Goal: Task Accomplishment & Management: Use online tool/utility

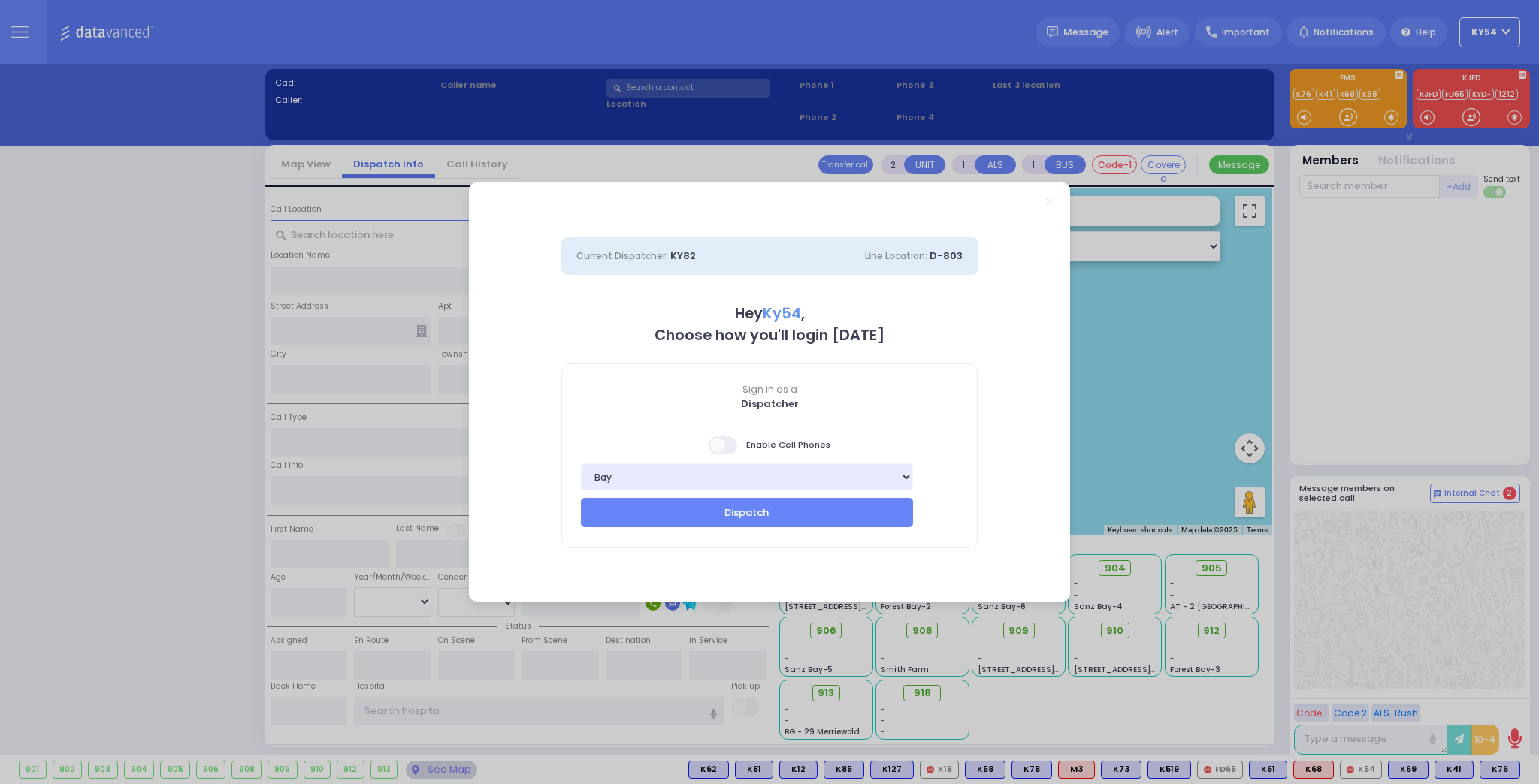
click at [720, 448] on span at bounding box center [723, 445] width 30 height 18
click at [721, 514] on button "Dispatch" at bounding box center [747, 512] width 332 height 28
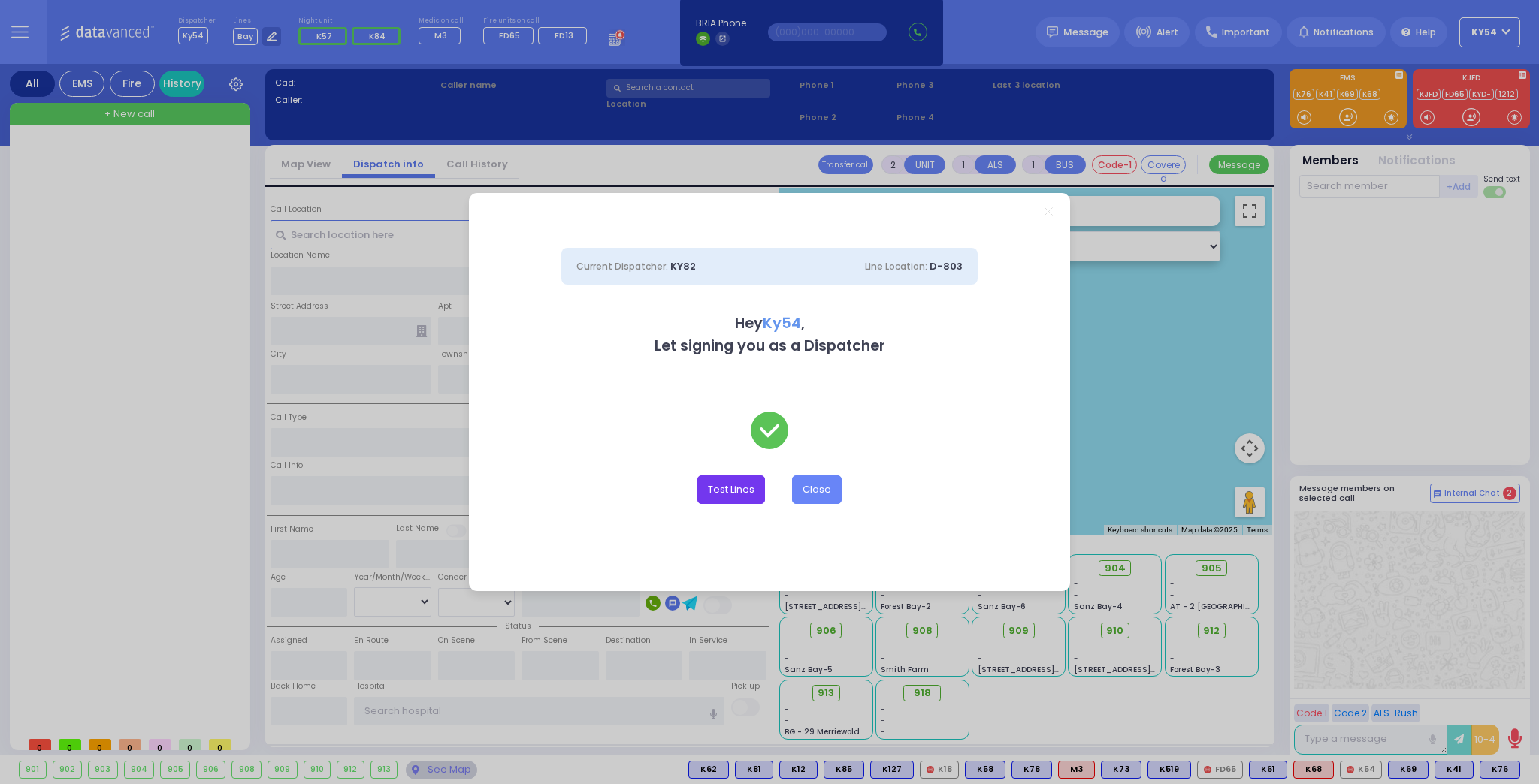
click at [734, 493] on button "Test Lines" at bounding box center [731, 489] width 68 height 28
type input "8457831212"
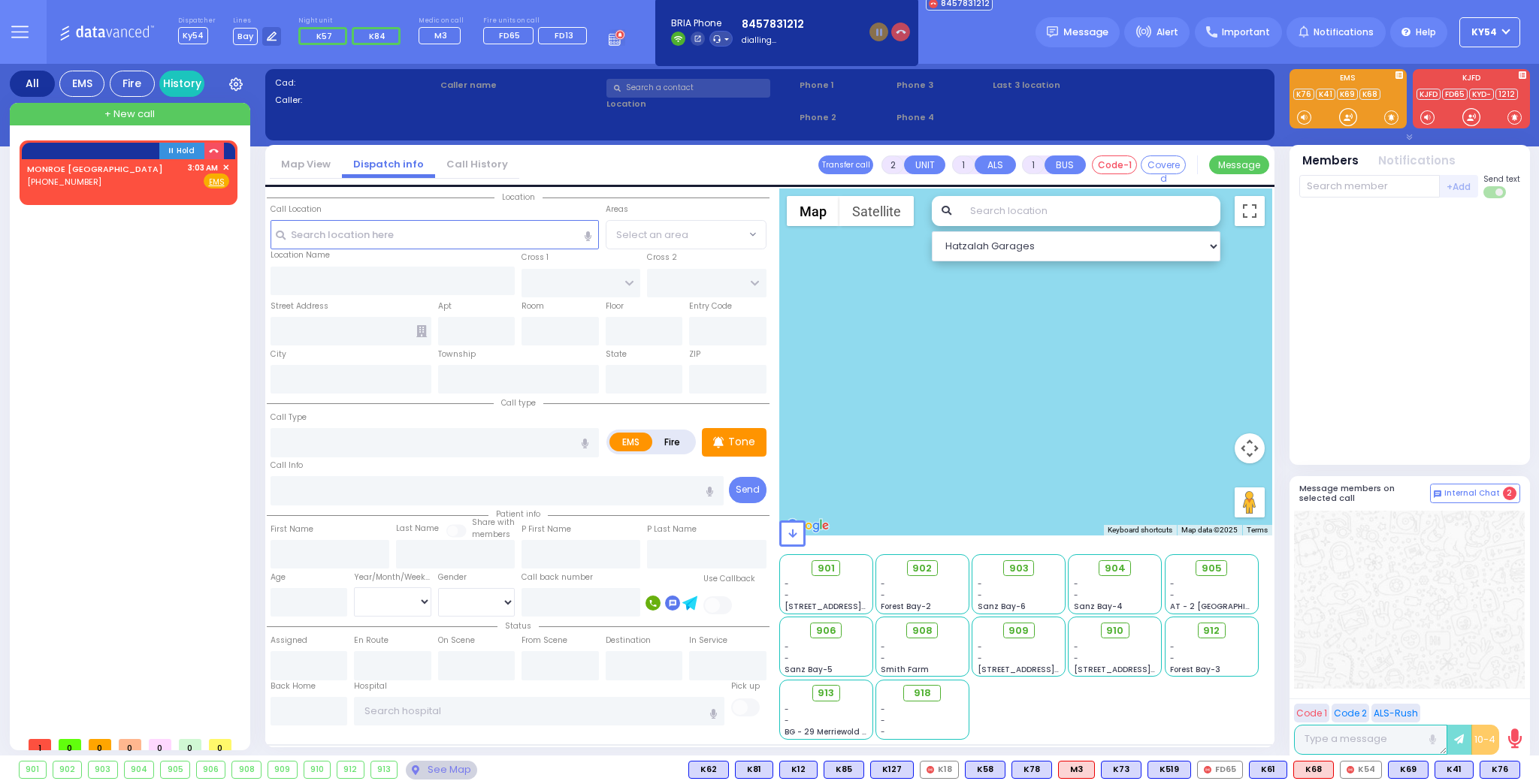
click at [900, 36] on icon "button" at bounding box center [901, 32] width 10 height 10
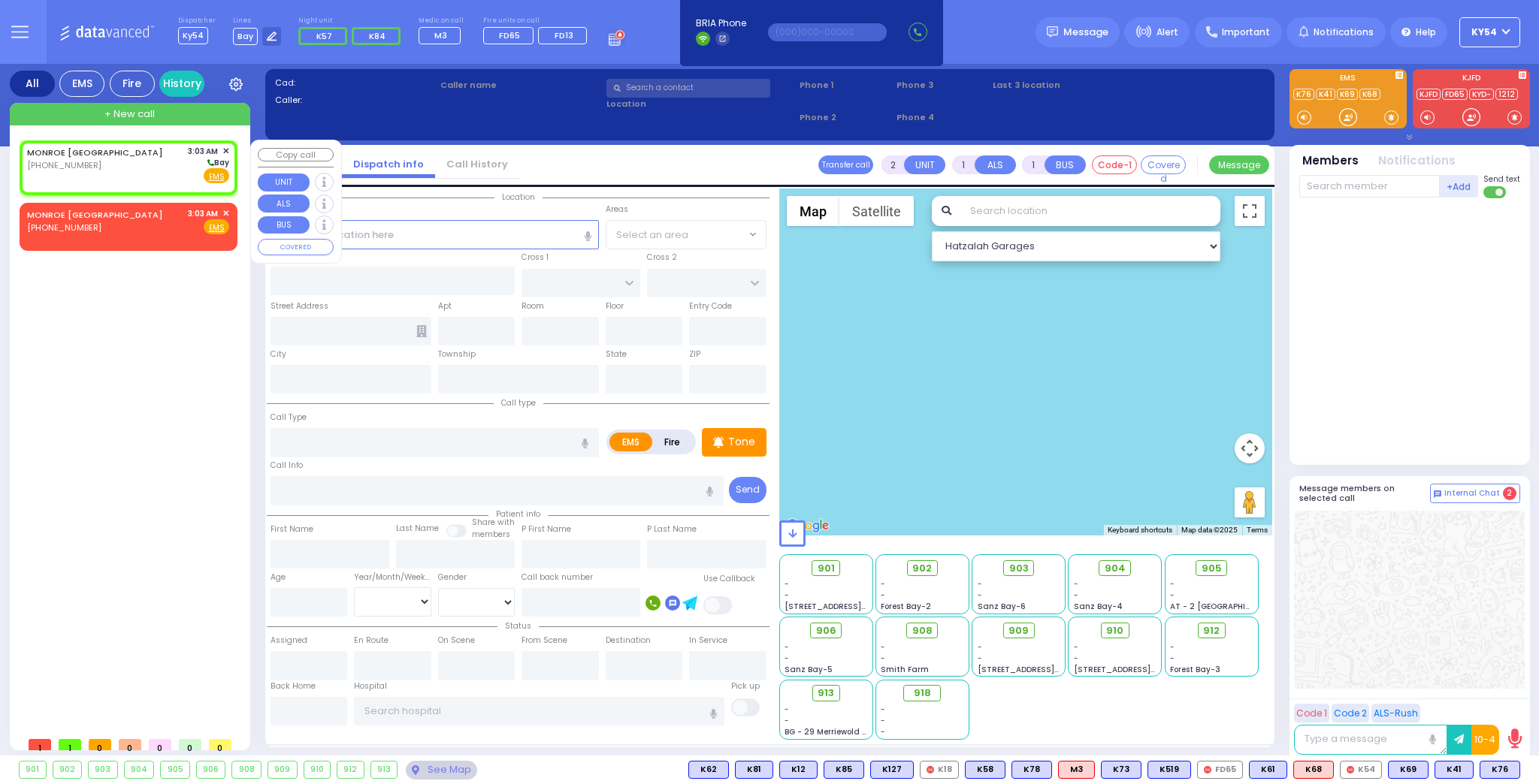
select select
radio input "true"
select select
type input "03:03"
select select "Hatzalah Garages"
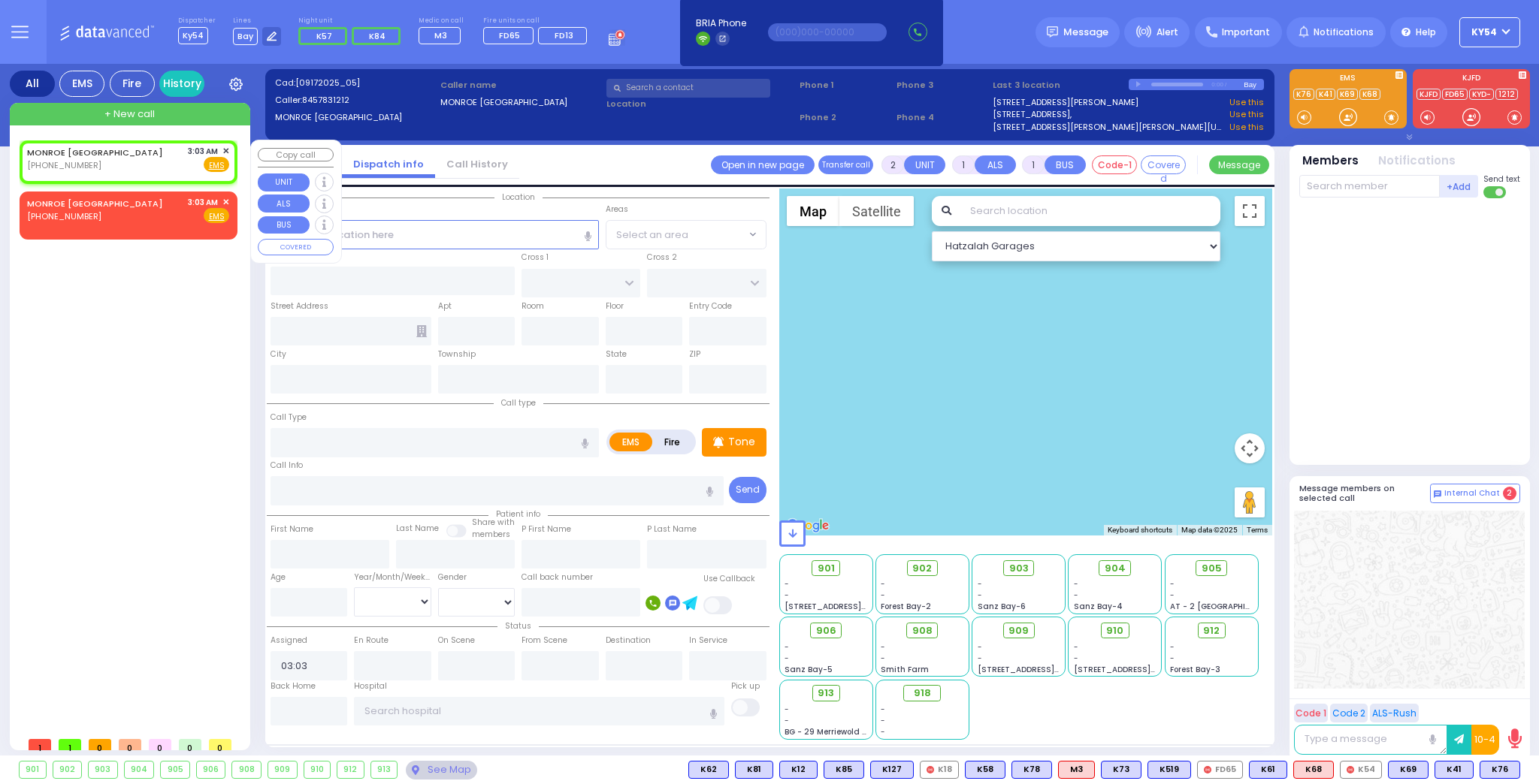
select select
radio input "true"
select select
select select "Hatzalah Garages"
click at [224, 149] on span "✕" at bounding box center [226, 151] width 7 height 13
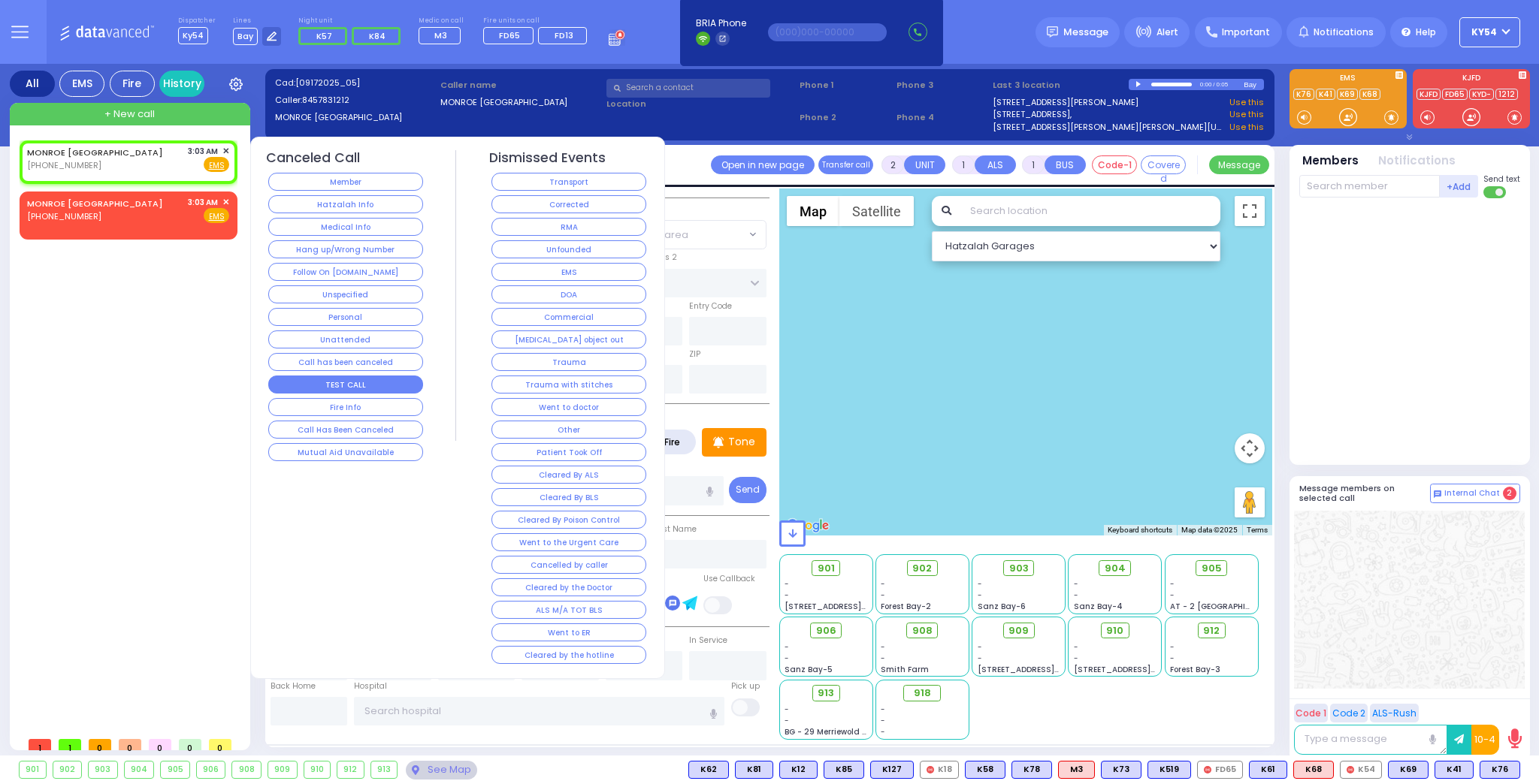
click at [325, 376] on button "TEST CALL" at bounding box center [345, 384] width 155 height 18
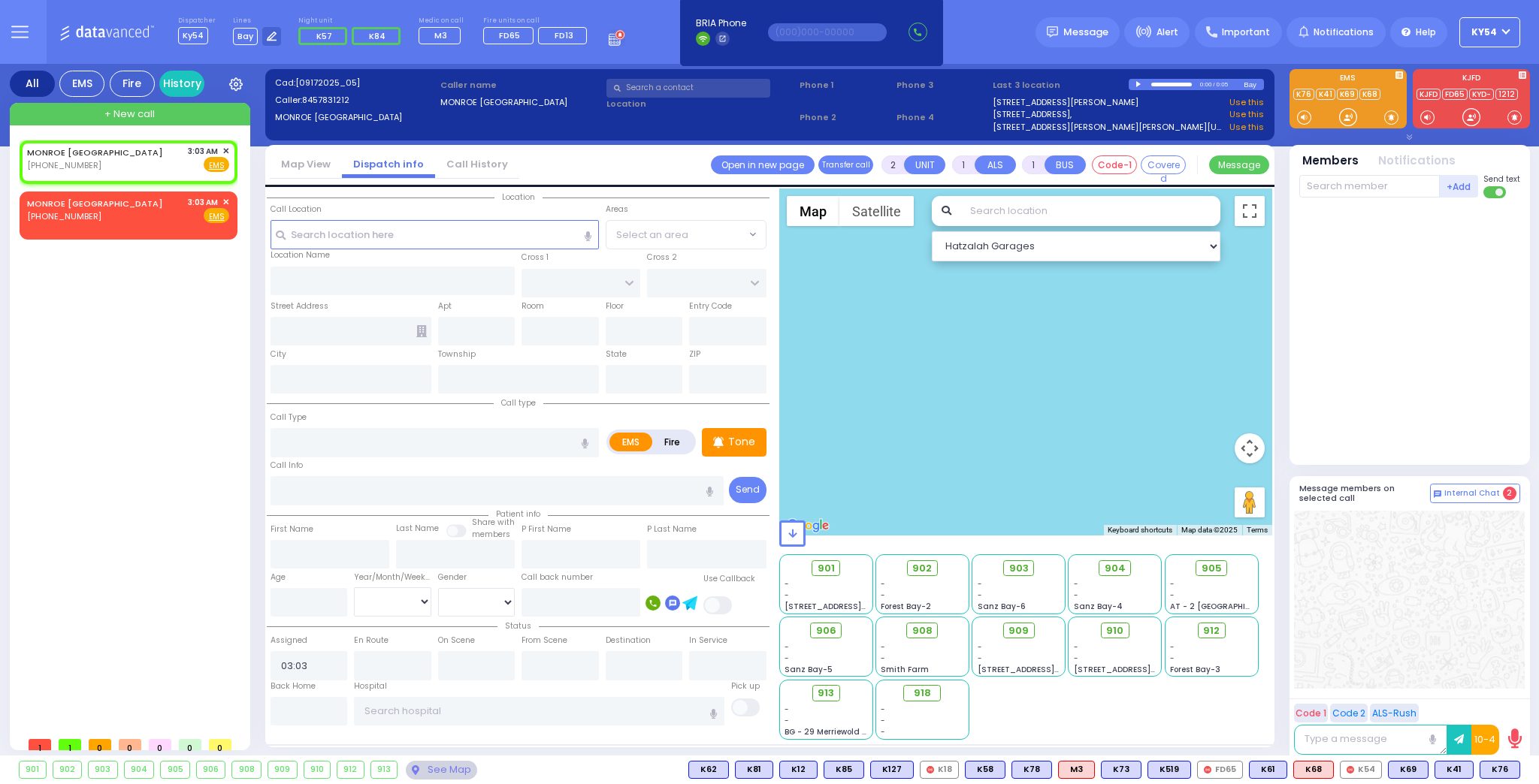
select select
radio input "true"
select select
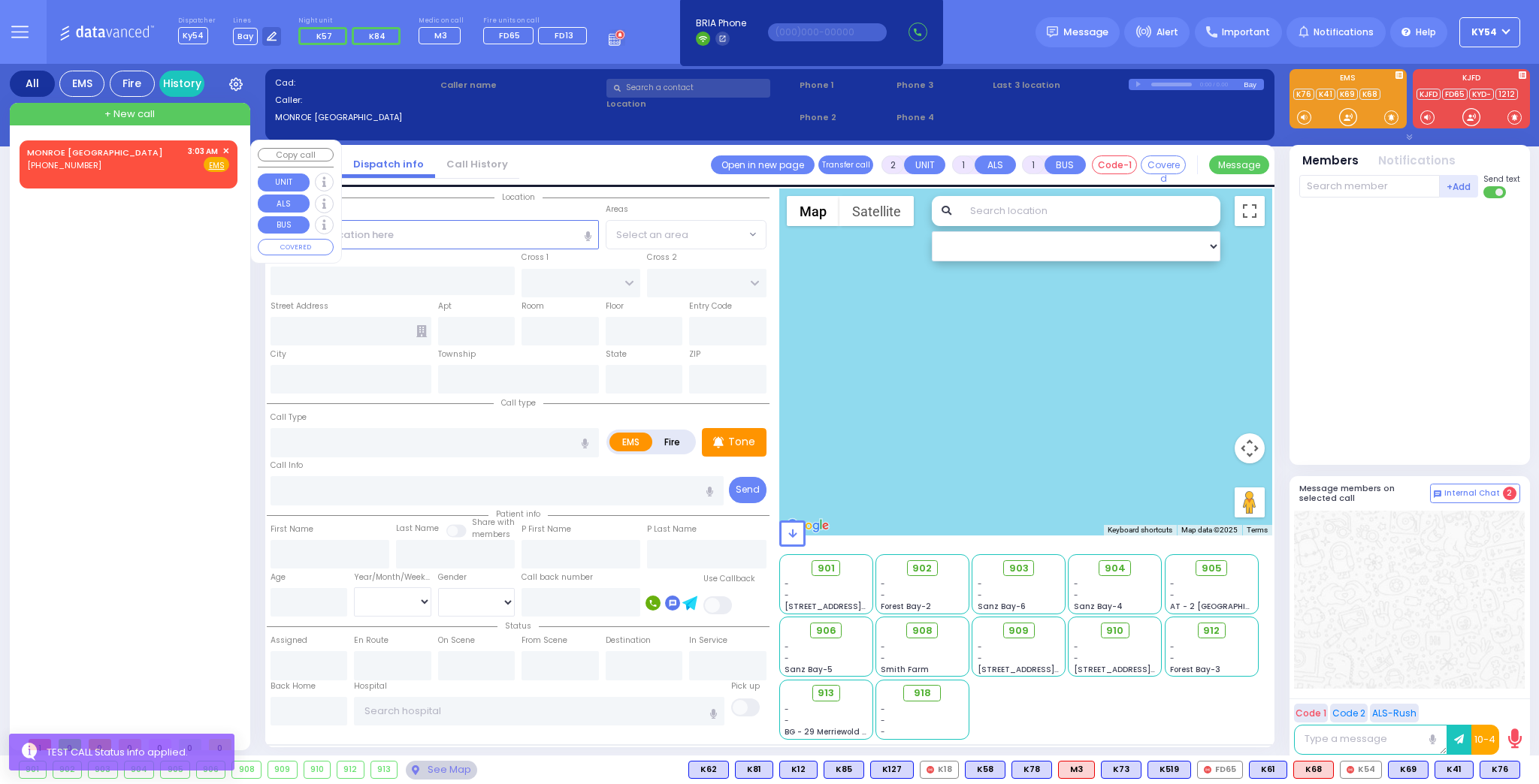
click at [226, 147] on span "✕" at bounding box center [226, 151] width 7 height 13
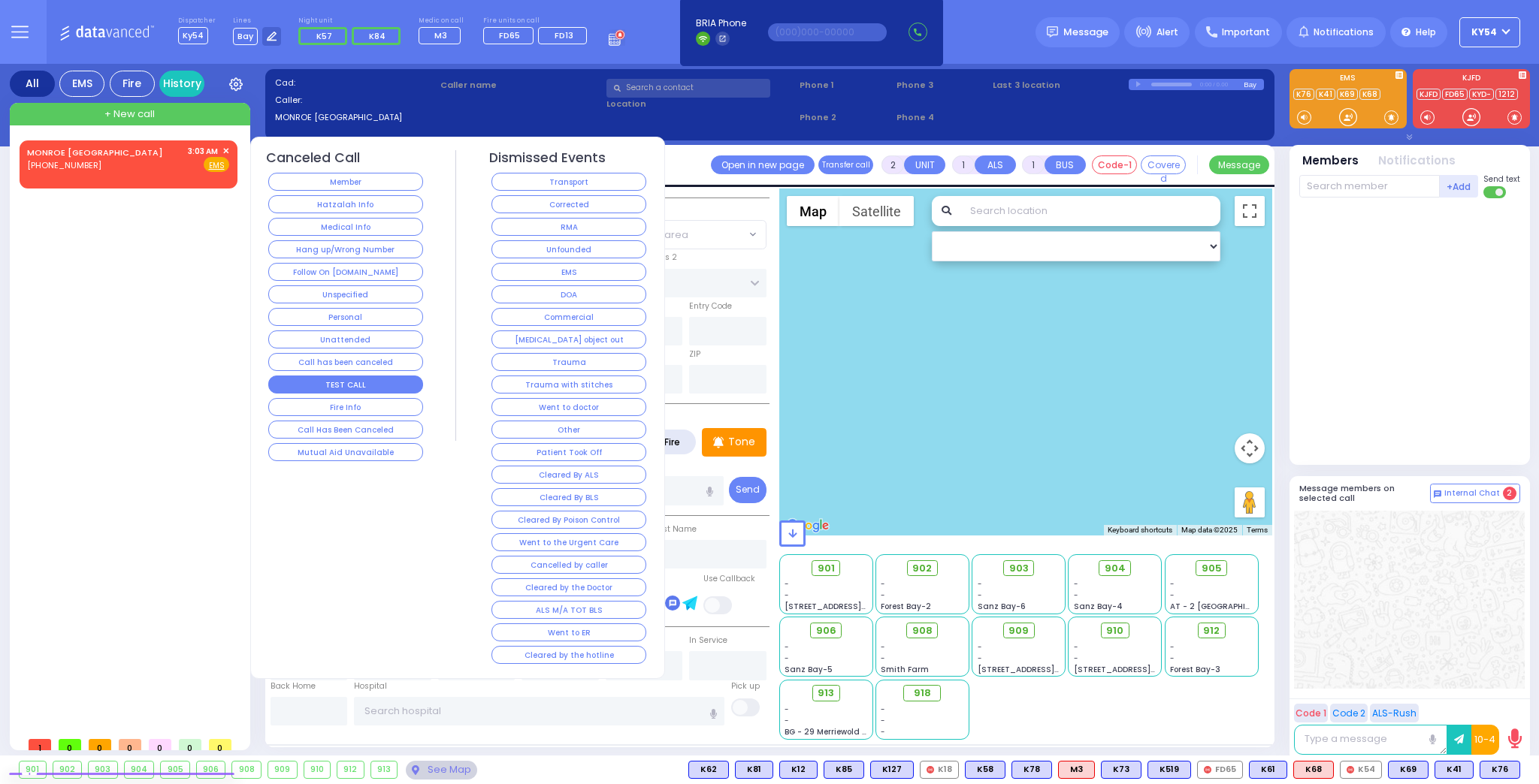
click at [292, 377] on button "TEST CALL" at bounding box center [345, 384] width 155 height 18
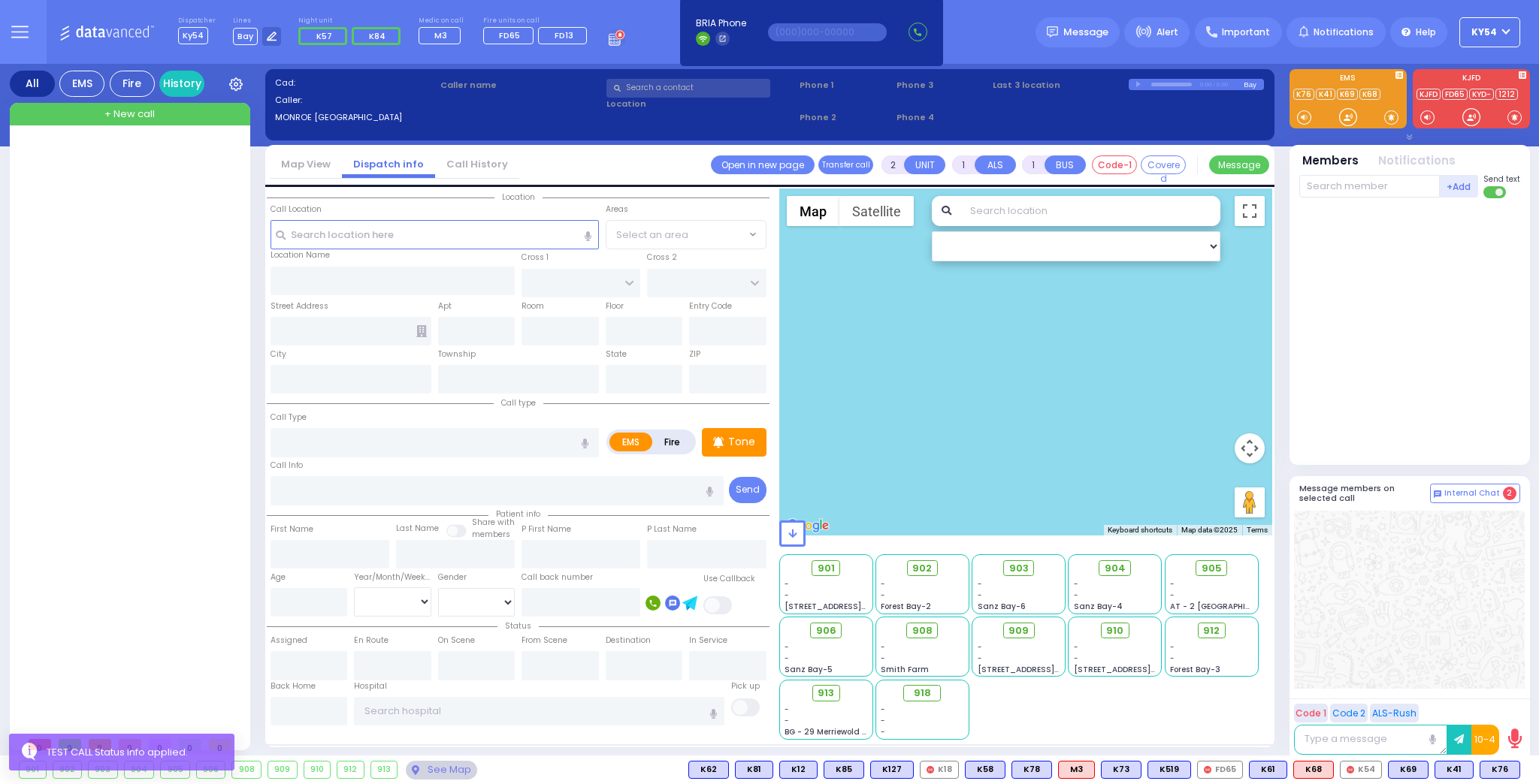
click at [165, 313] on div at bounding box center [132, 435] width 224 height 589
click at [608, 38] on icon at bounding box center [616, 37] width 16 height 16
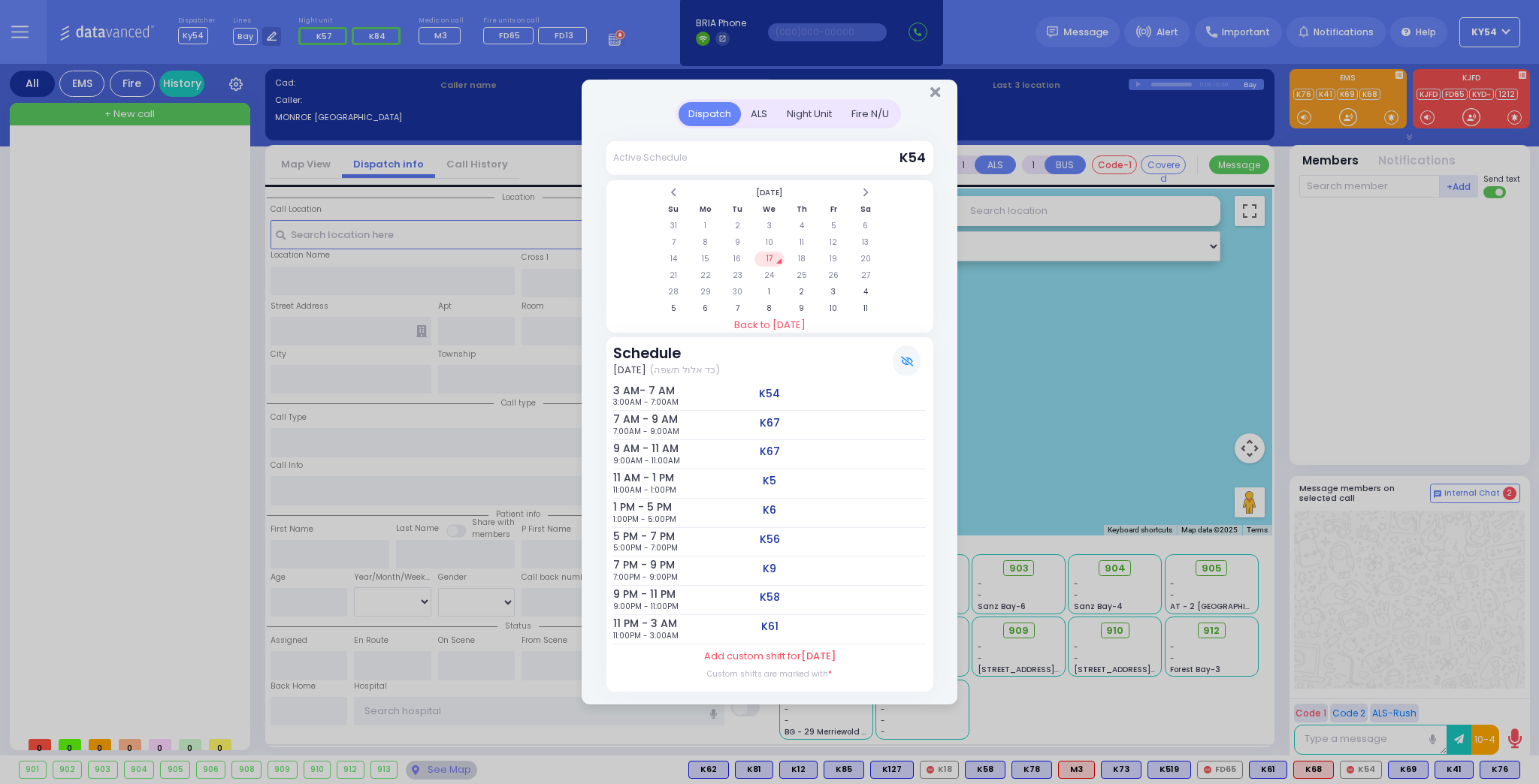
click at [802, 113] on div "Night Unit" at bounding box center [809, 114] width 65 height 25
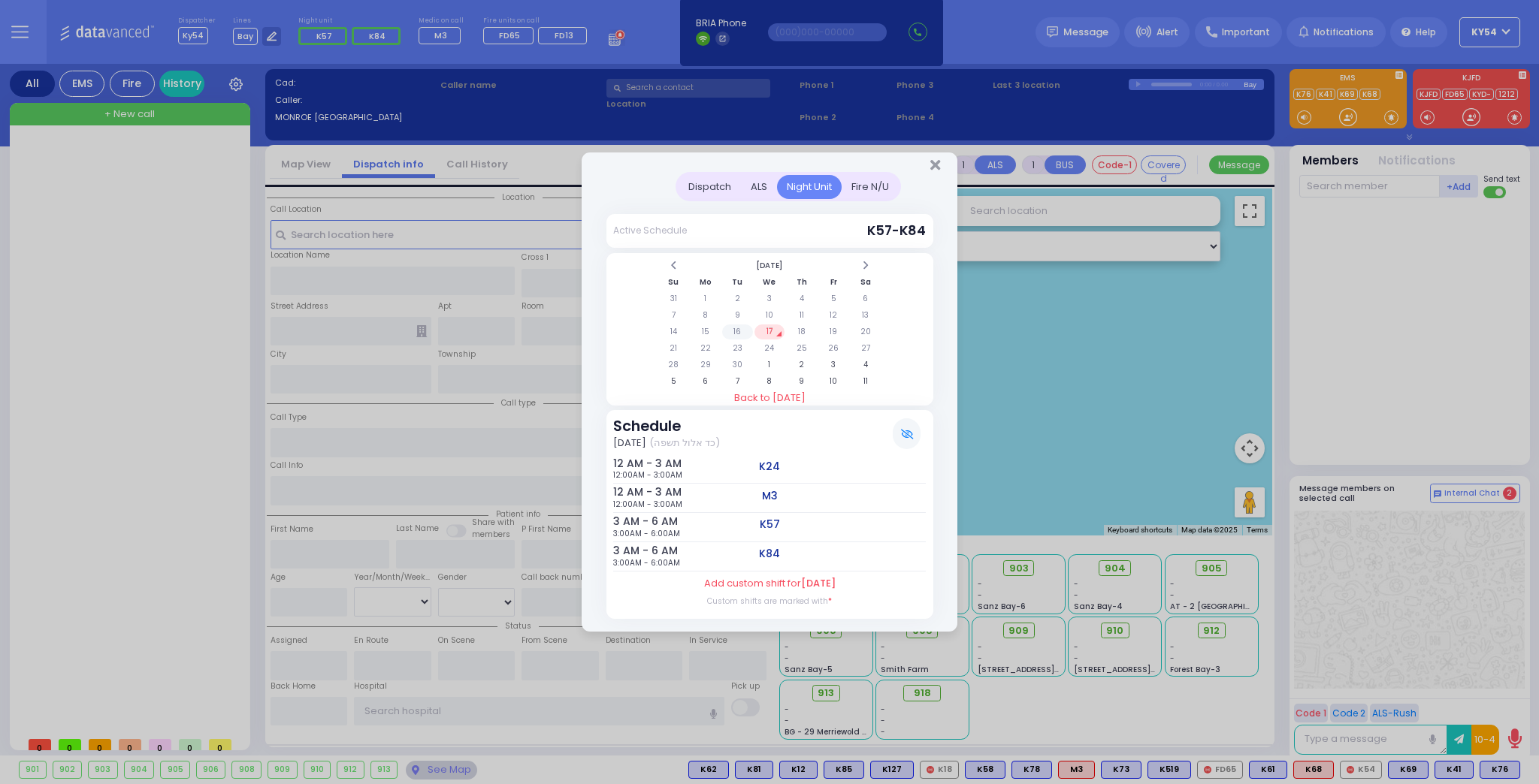
click at [738, 329] on td "16" at bounding box center [737, 332] width 31 height 15
click at [771, 332] on td "17" at bounding box center [770, 332] width 31 height 15
click at [926, 166] on div at bounding box center [770, 162] width 376 height 20
click at [944, 163] on div at bounding box center [770, 162] width 376 height 20
click at [935, 167] on icon "Close" at bounding box center [935, 166] width 9 height 15
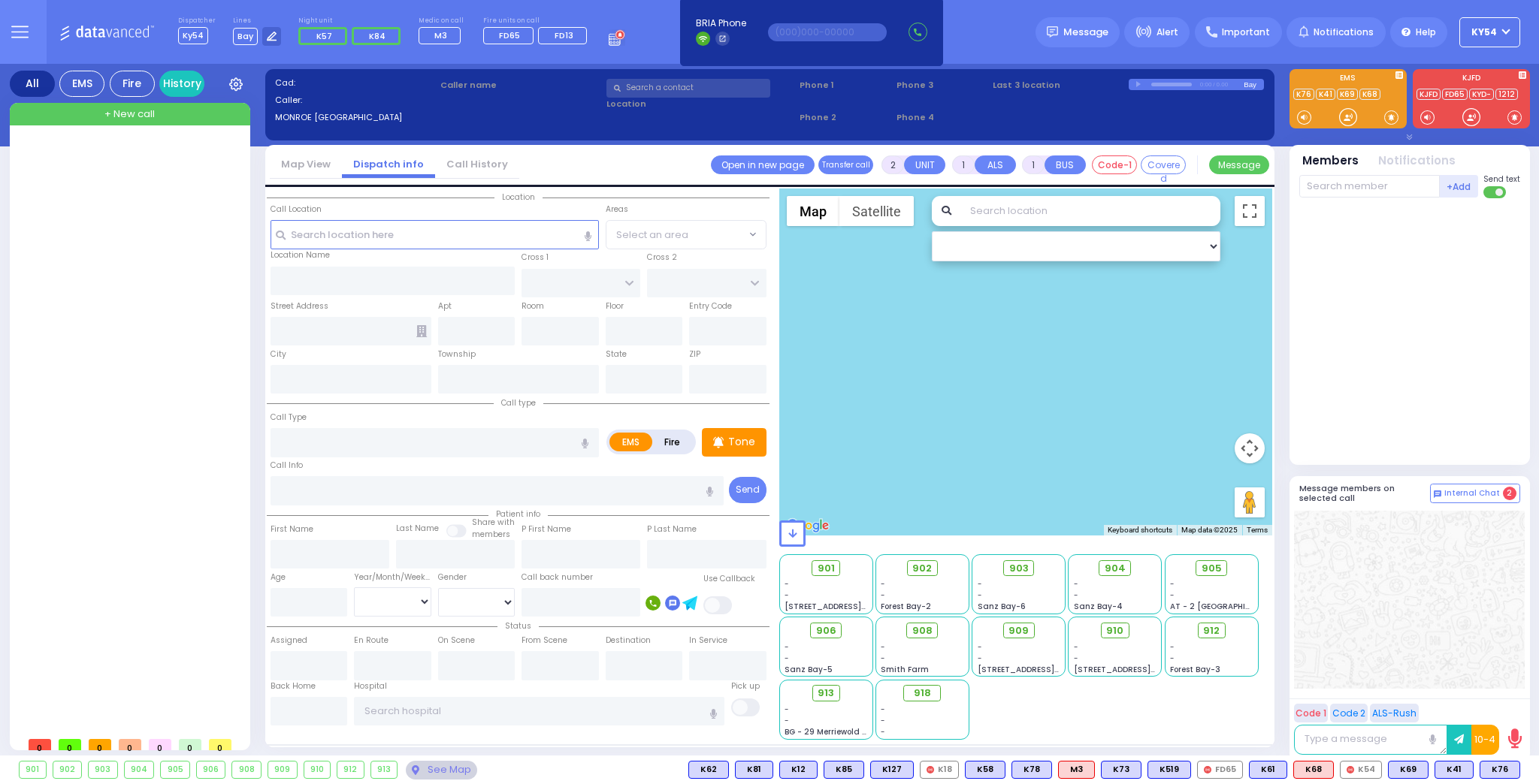
click at [183, 264] on div at bounding box center [132, 435] width 224 height 589
click at [1382, 770] on button at bounding box center [1377, 769] width 8 height 16
click at [1370, 702] on icon at bounding box center [1366, 703] width 15 height 15
click at [1366, 682] on icon at bounding box center [1366, 682] width 15 height 15
click at [1242, 770] on button at bounding box center [1238, 769] width 8 height 16
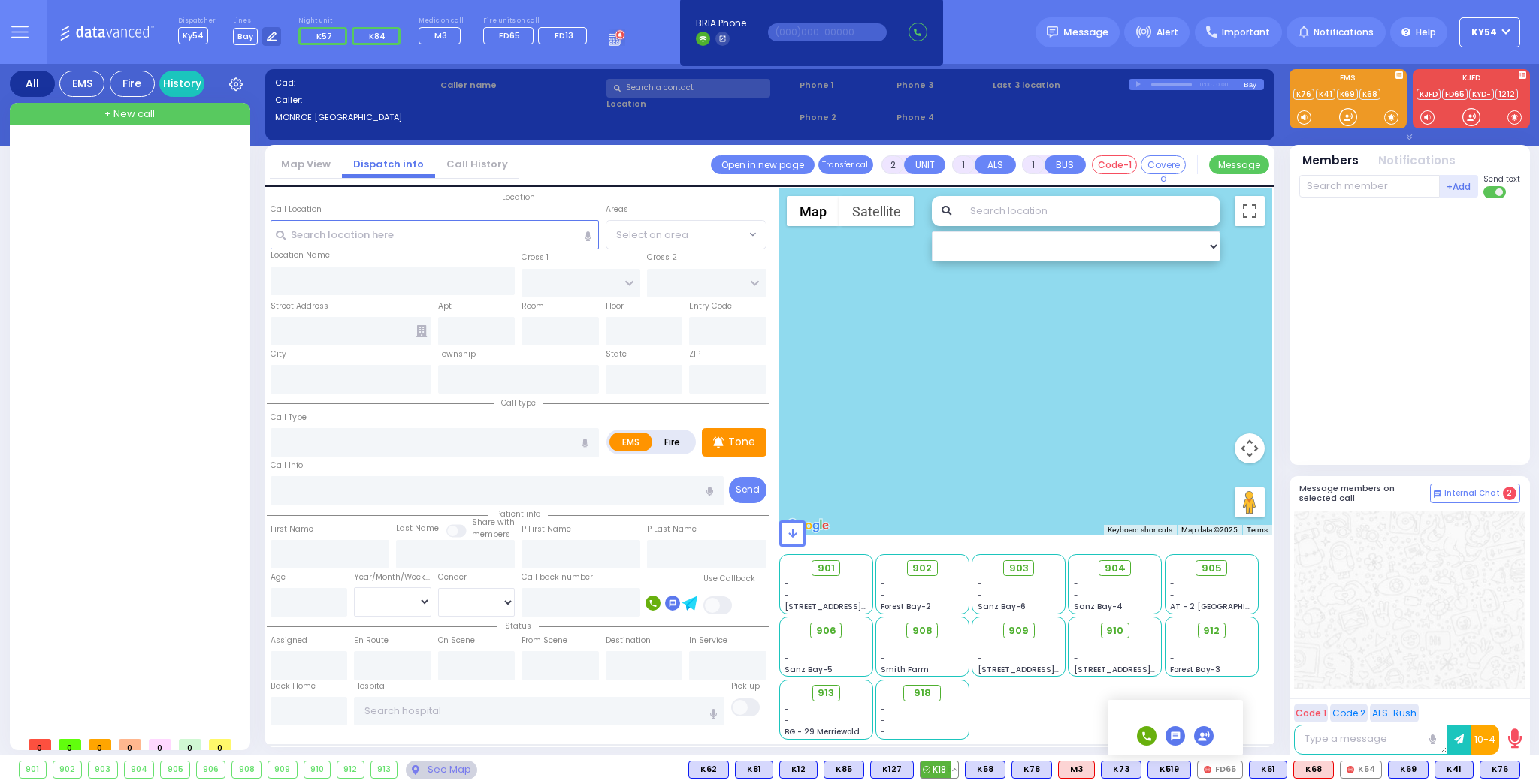
click at [958, 770] on button at bounding box center [955, 769] width 8 height 16
click at [1382, 770] on button at bounding box center [1377, 769] width 8 height 16
click at [1373, 701] on icon at bounding box center [1366, 703] width 15 height 15
click at [1396, 415] on div at bounding box center [1410, 331] width 221 height 255
click at [191, 440] on div at bounding box center [132, 435] width 224 height 589
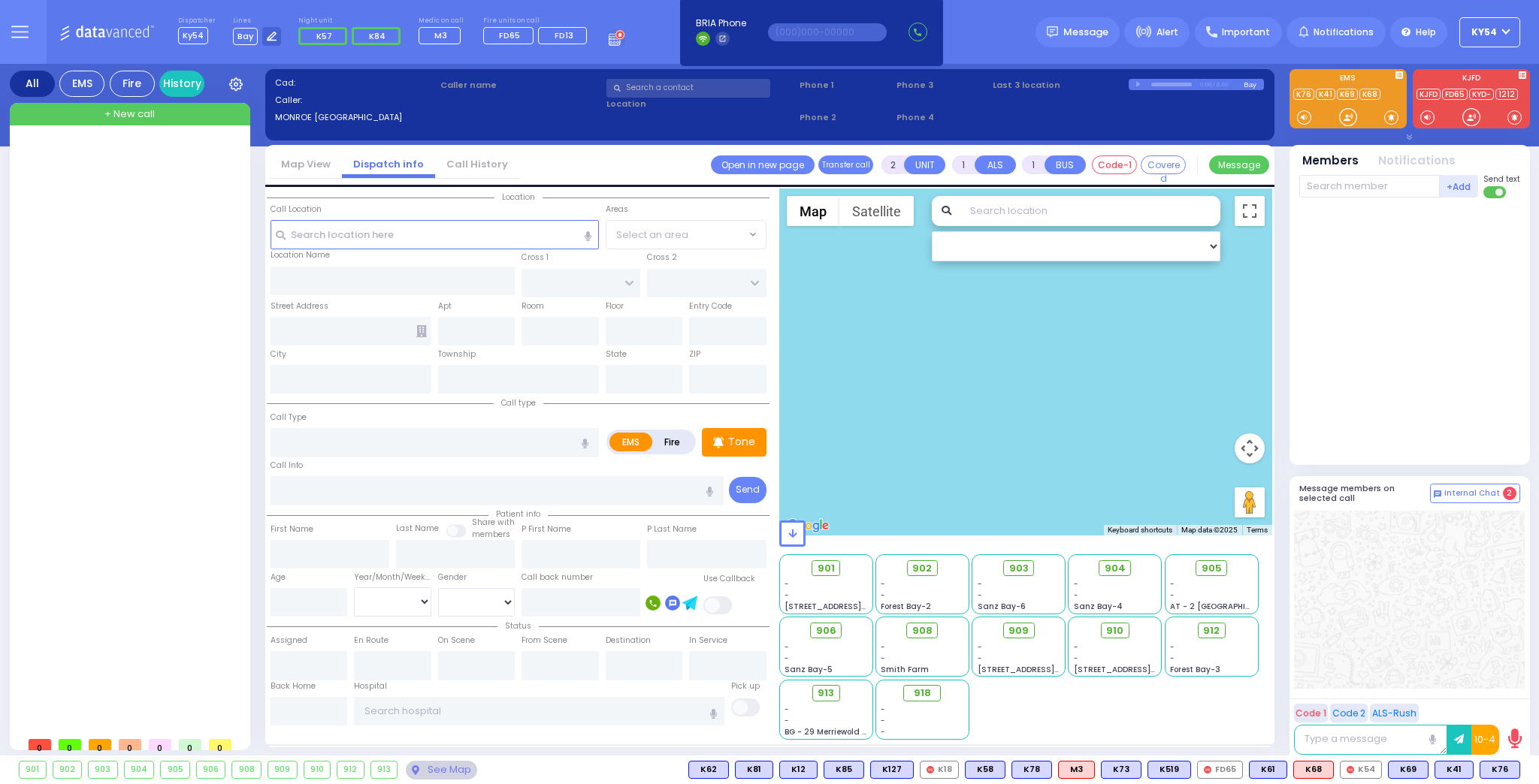
click at [174, 388] on div at bounding box center [132, 435] width 224 height 589
